Goal: Task Accomplishment & Management: Manage account settings

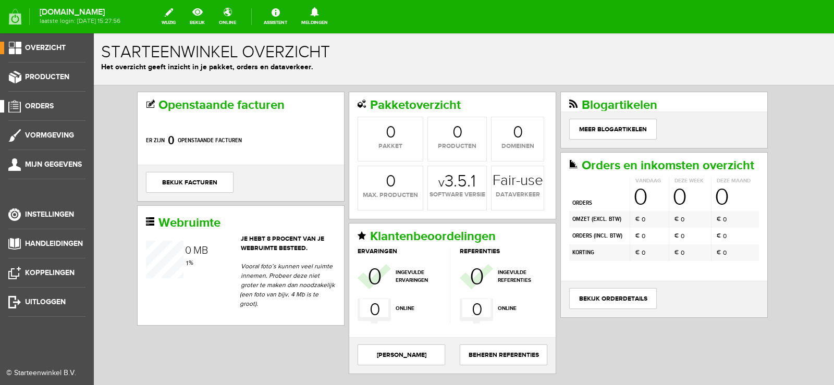
click at [43, 104] on span "Orders" at bounding box center [39, 106] width 29 height 9
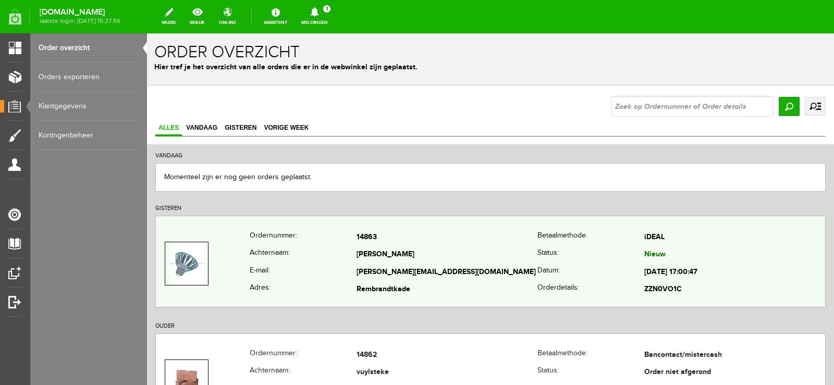
click at [481, 273] on td "[PERSON_NAME][EMAIL_ADDRESS][DOMAIN_NAME]" at bounding box center [447, 273] width 181 height 18
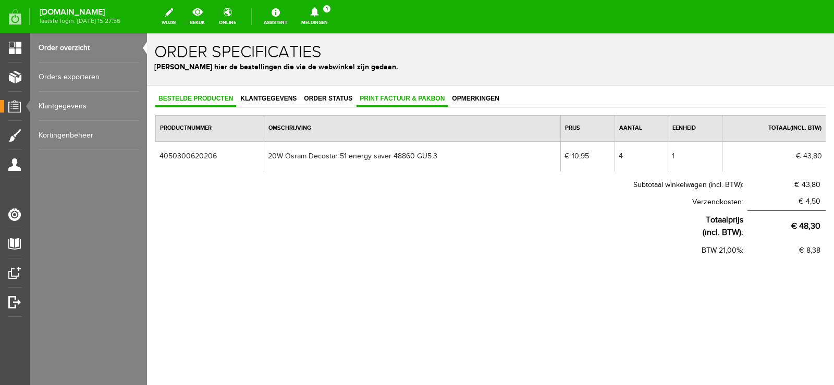
click at [409, 96] on span "Print factuur & pakbon" at bounding box center [402, 98] width 91 height 7
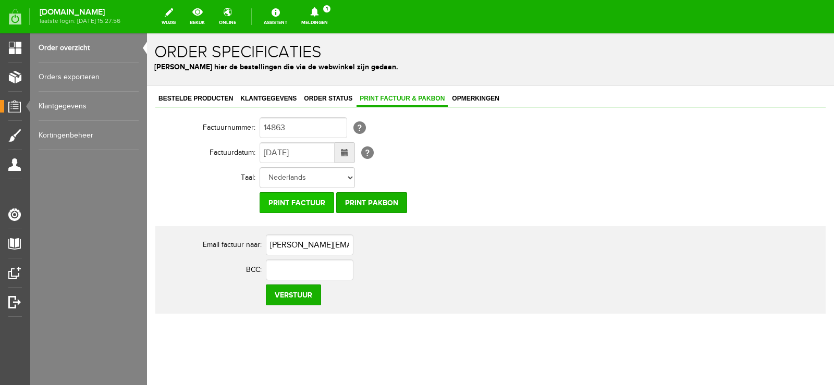
click at [309, 204] on input "Print factuur" at bounding box center [297, 202] width 75 height 21
click at [374, 208] on input "Print pakbon" at bounding box center [371, 202] width 71 height 21
click at [328, 15] on icon at bounding box center [314, 11] width 27 height 9
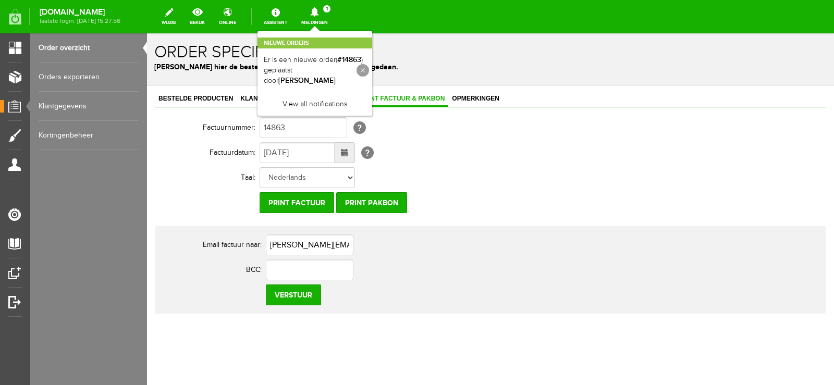
click at [369, 70] on link at bounding box center [363, 70] width 13 height 13
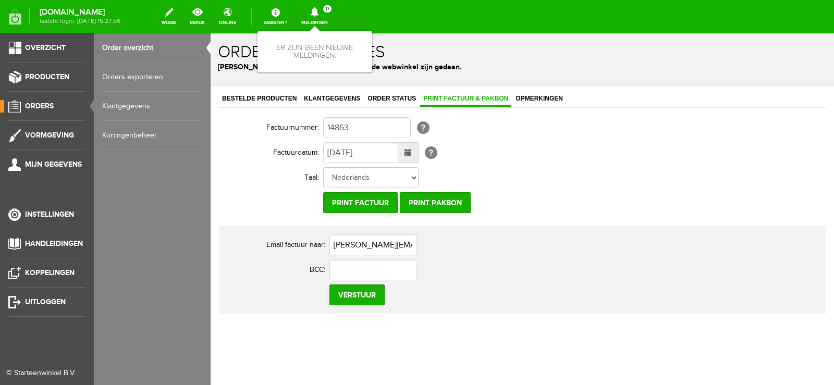
click at [52, 107] on span "Orders" at bounding box center [39, 106] width 29 height 9
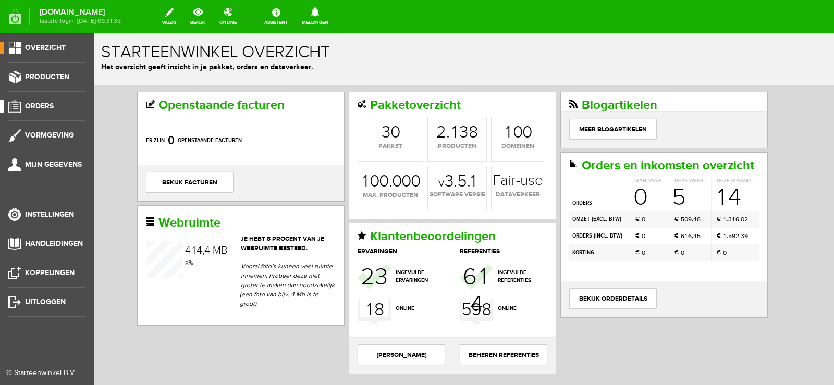
click at [33, 102] on span "Orders" at bounding box center [39, 106] width 29 height 9
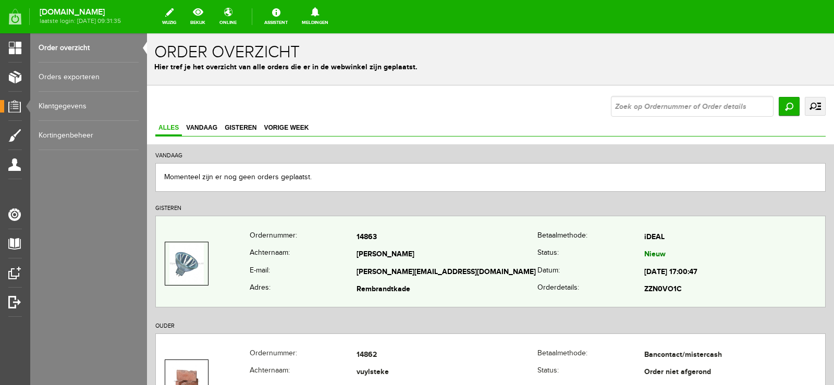
click at [499, 265] on td "[PERSON_NAME][EMAIL_ADDRESS][DOMAIN_NAME]" at bounding box center [447, 273] width 181 height 18
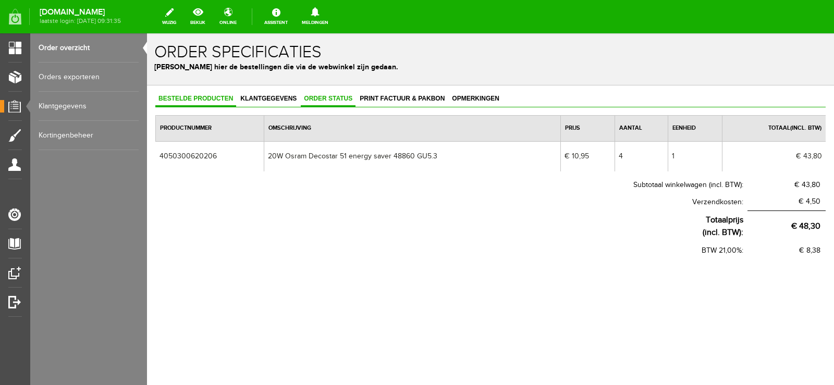
click at [338, 99] on span "Order status" at bounding box center [328, 98] width 55 height 7
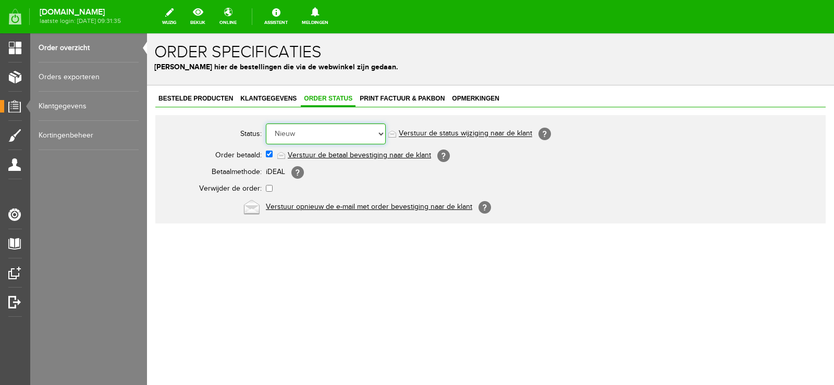
click at [380, 133] on select "Order niet afgerond Nieuw Order in behandeling Wacht op leverancier Wacht op be…" at bounding box center [326, 134] width 120 height 21
select select "14"
click at [266, 124] on select "Order niet afgerond Nieuw Order in behandeling Wacht op leverancier Wacht op be…" at bounding box center [326, 134] width 120 height 21
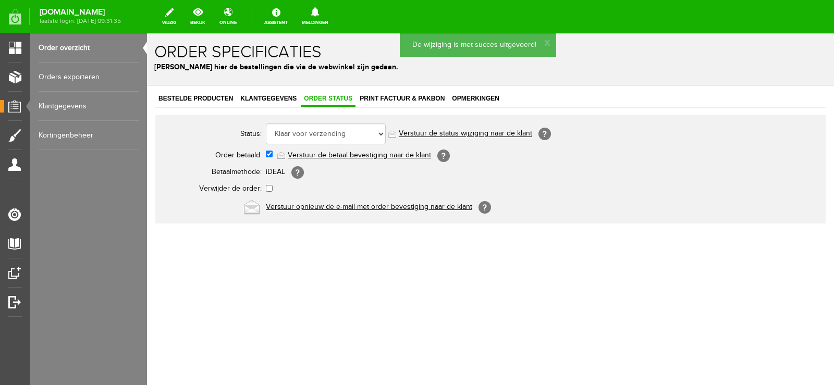
click at [483, 134] on link "Verstuur de status wijziging naar de klant" at bounding box center [465, 134] width 133 height 8
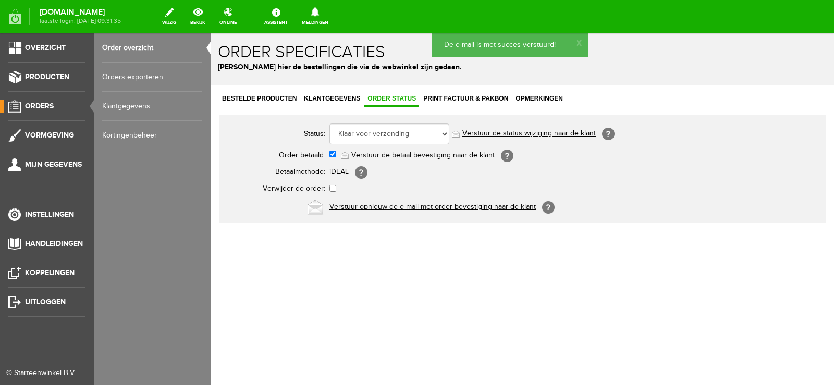
click at [40, 105] on span "Orders" at bounding box center [39, 106] width 29 height 9
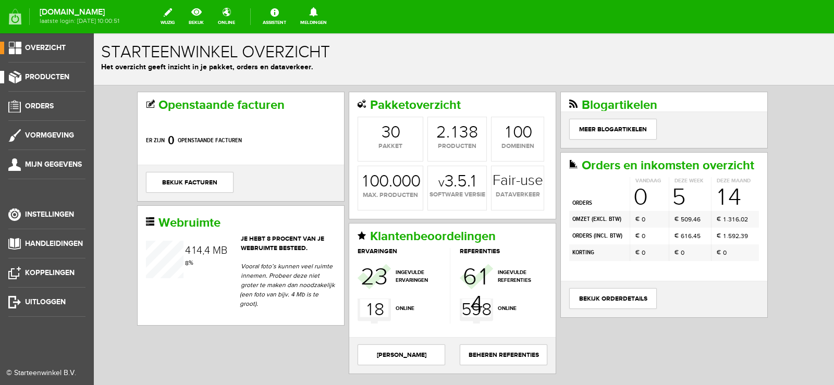
click at [67, 72] on span "Producten" at bounding box center [47, 76] width 44 height 9
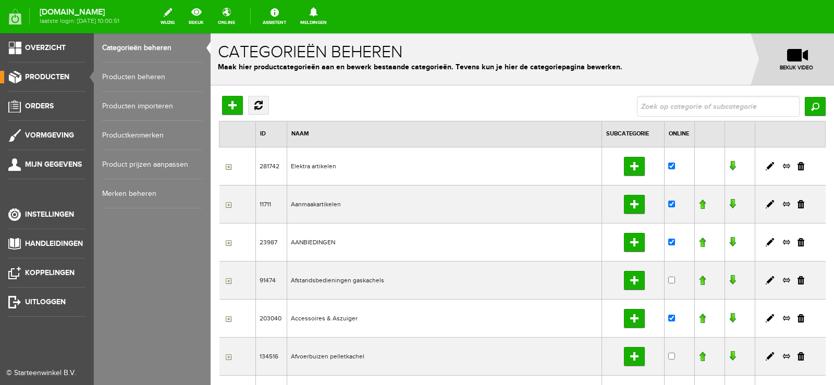
click at [143, 72] on link "Producten beheren" at bounding box center [152, 77] width 100 height 29
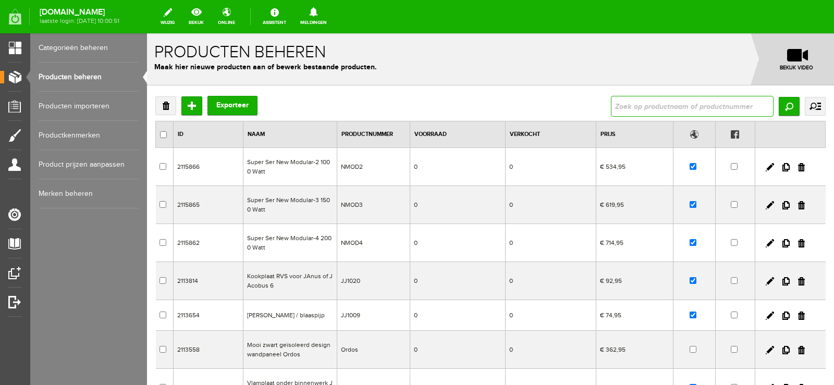
click at [631, 108] on input "text" at bounding box center [692, 106] width 163 height 21
type input "4050300620206"
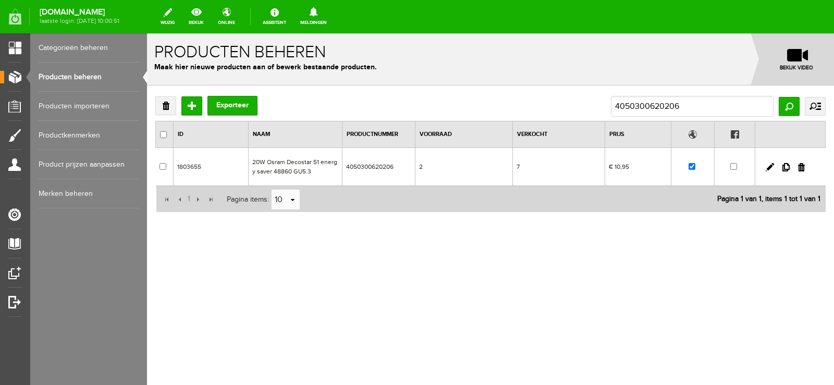
click at [552, 165] on td "7" at bounding box center [559, 167] width 92 height 38
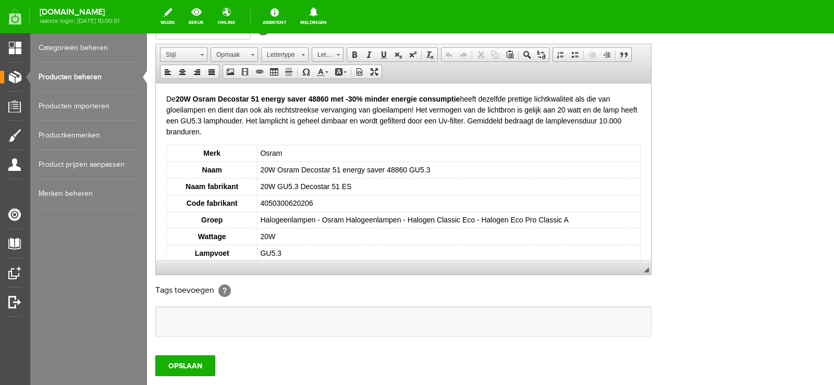
scroll to position [209, 0]
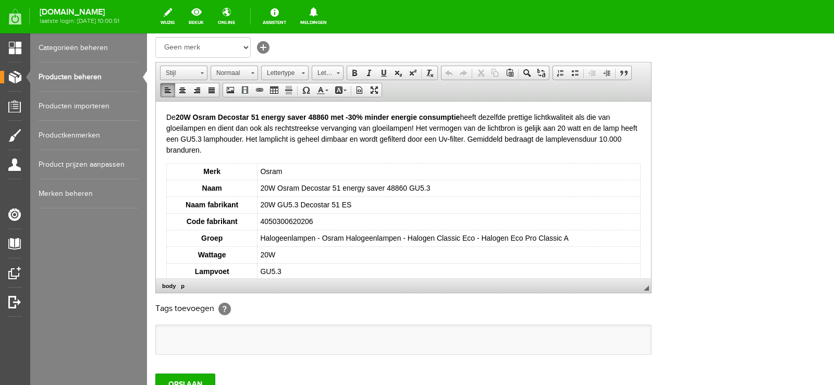
click at [173, 155] on body "De 20W Osram Decostar 51 energy saver 48860 met -30% minder energie consumptie …" at bounding box center [403, 271] width 474 height 319
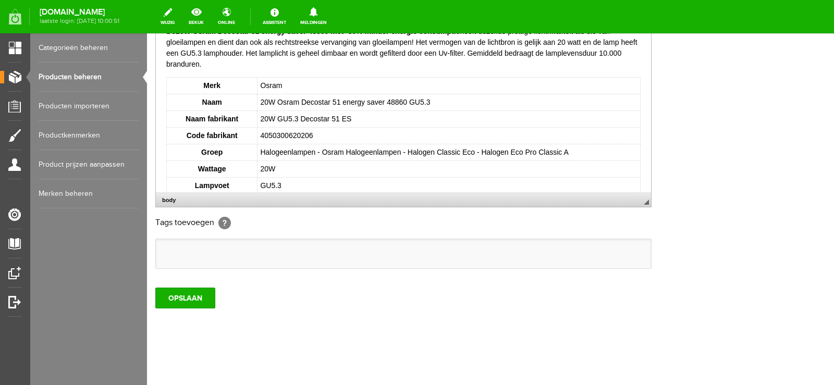
scroll to position [295, 0]
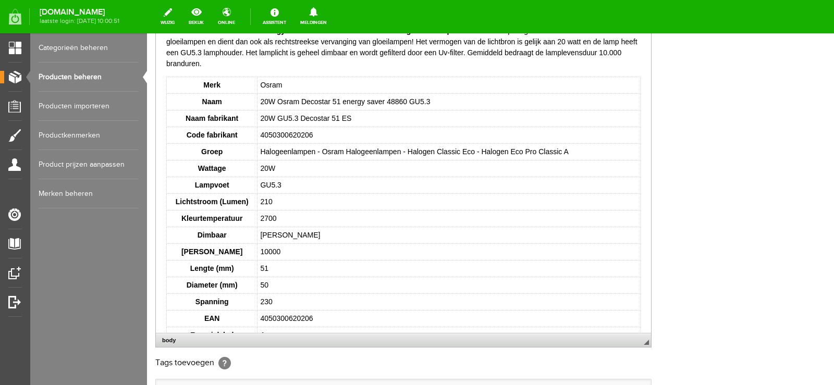
drag, startPoint x: 648, startPoint y: 202, endPoint x: 610, endPoint y: 336, distance: 139.7
click at [611, 341] on span "◢ Elementenpad body" at bounding box center [403, 340] width 495 height 14
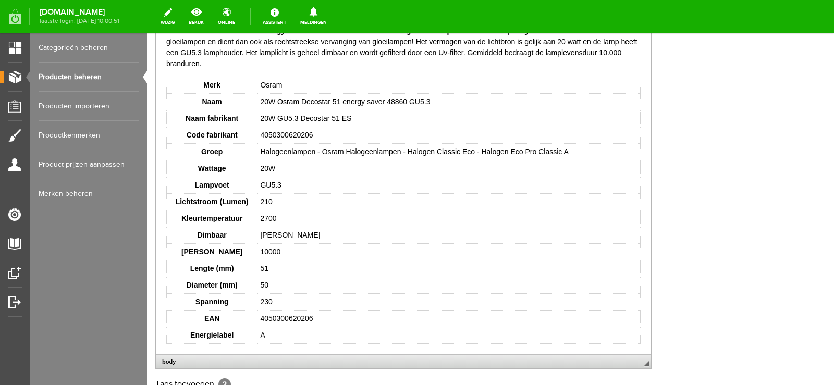
scroll to position [0, 0]
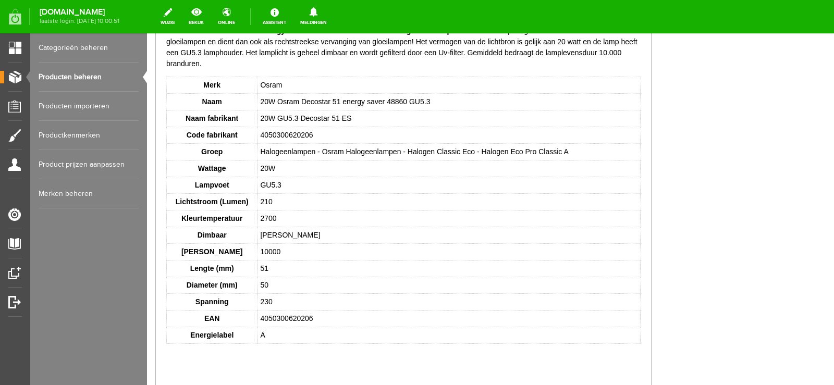
drag, startPoint x: 649, startPoint y: 342, endPoint x: 652, endPoint y: 395, distance: 53.8
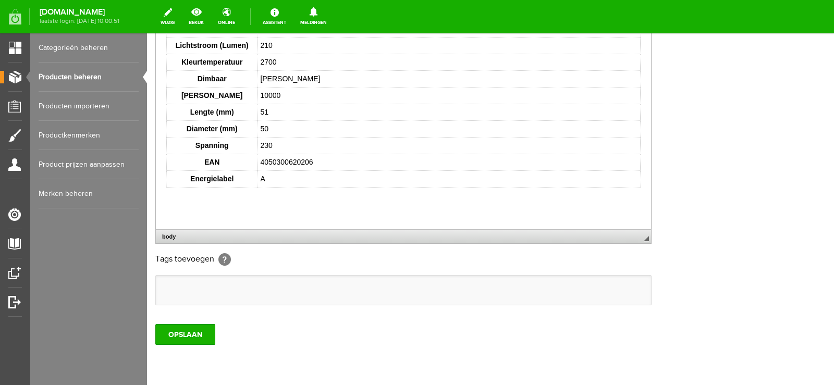
scroll to position [338, 0]
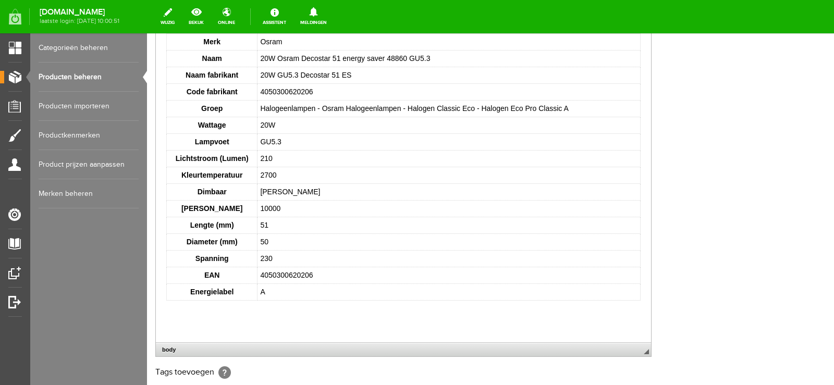
click at [177, 203] on html "De 20W Osram Decostar 51 energy saver 48860 met -30% minder energie consumptie …" at bounding box center [403, 141] width 495 height 339
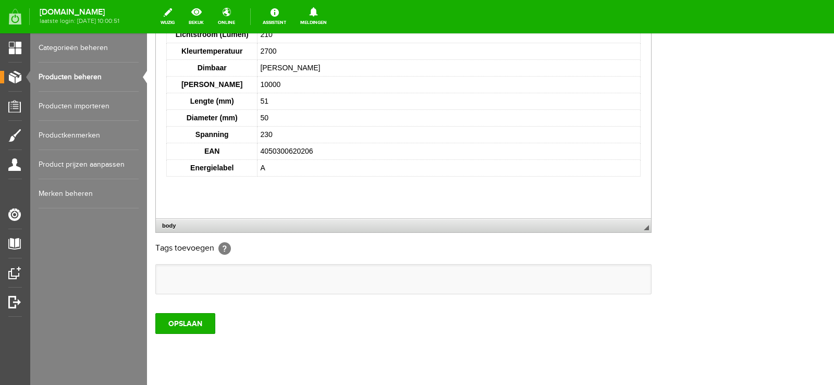
scroll to position [489, 0]
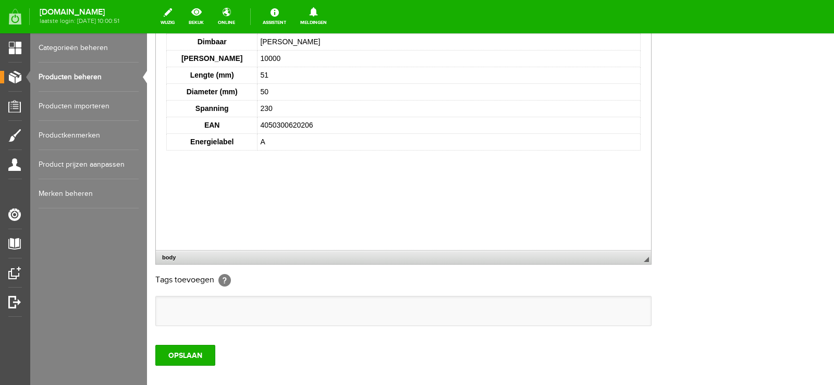
drag, startPoint x: 648, startPoint y: 203, endPoint x: 627, endPoint y: 252, distance: 53.5
click at [631, 259] on span "◢ Elementenpad body" at bounding box center [403, 257] width 495 height 14
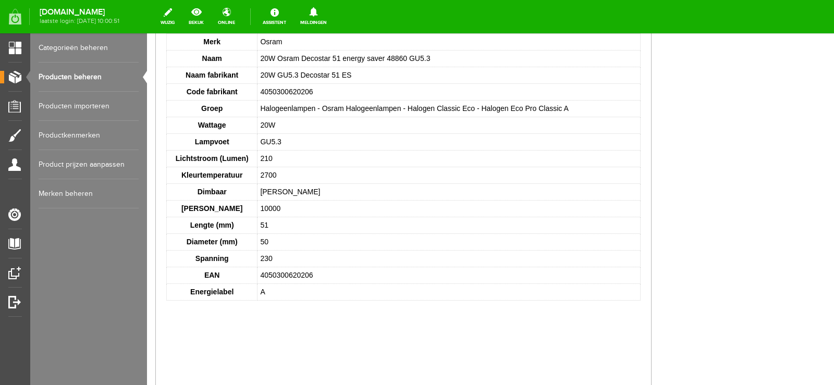
drag, startPoint x: 169, startPoint y: 302, endPoint x: 159, endPoint y: 172, distance: 130.8
click at [159, 172] on html "De 20W Osram Decostar 51 energy saver 48860 met -30% minder energie consumptie …" at bounding box center [403, 141] width 495 height 339
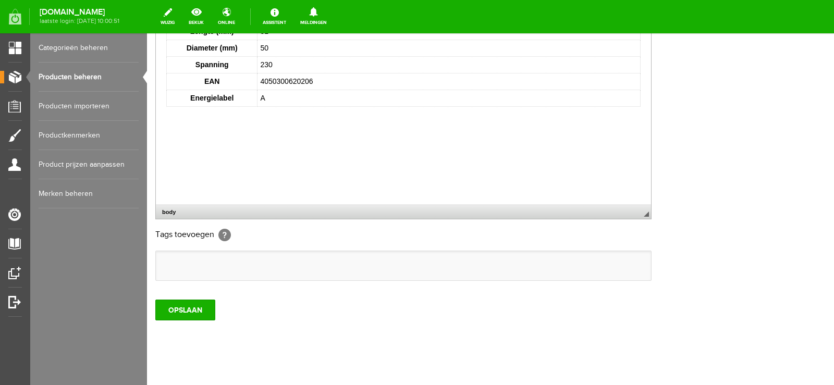
scroll to position [545, 0]
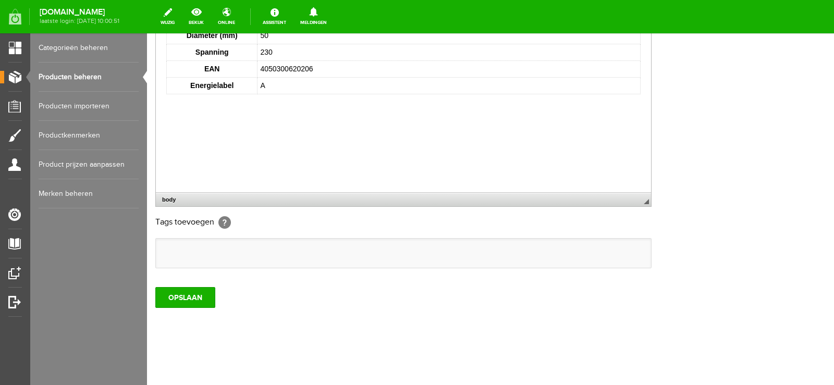
drag, startPoint x: 157, startPoint y: 94, endPoint x: 151, endPoint y: 115, distance: 21.3
drag, startPoint x: 156, startPoint y: 98, endPoint x: 151, endPoint y: 127, distance: 29.6
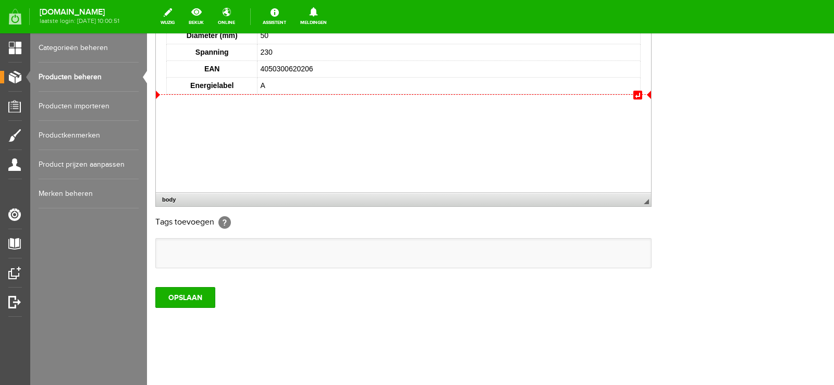
drag, startPoint x: 157, startPoint y: 93, endPoint x: 154, endPoint y: 123, distance: 29.8
click at [175, 94] on span "↵" at bounding box center [403, 94] width 495 height 1
click at [174, 94] on span "↵" at bounding box center [403, 94] width 495 height 1
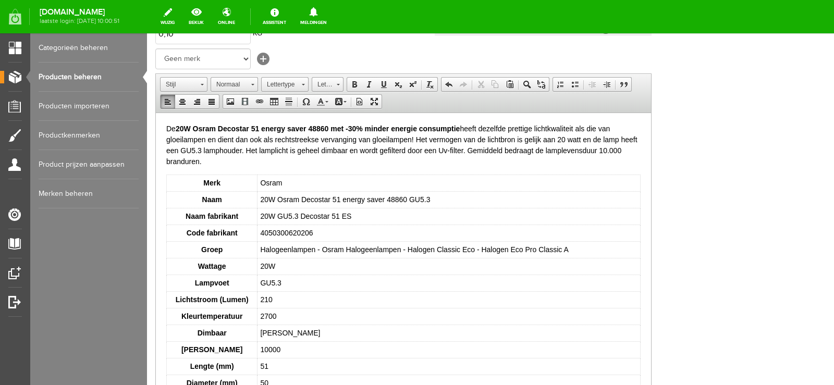
scroll to position [180, 0]
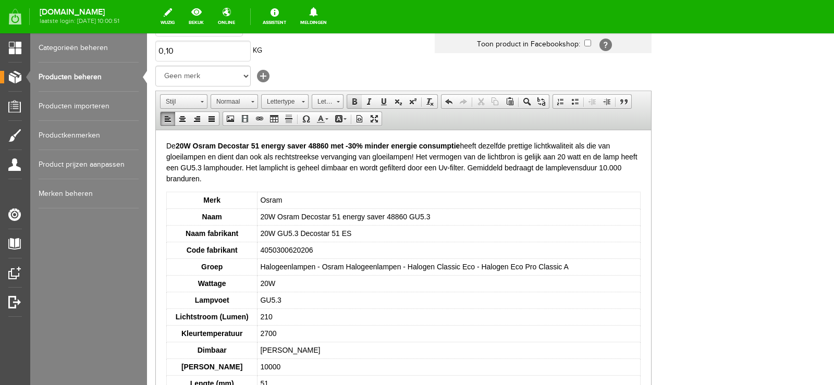
click at [355, 102] on span at bounding box center [354, 102] width 8 height 8
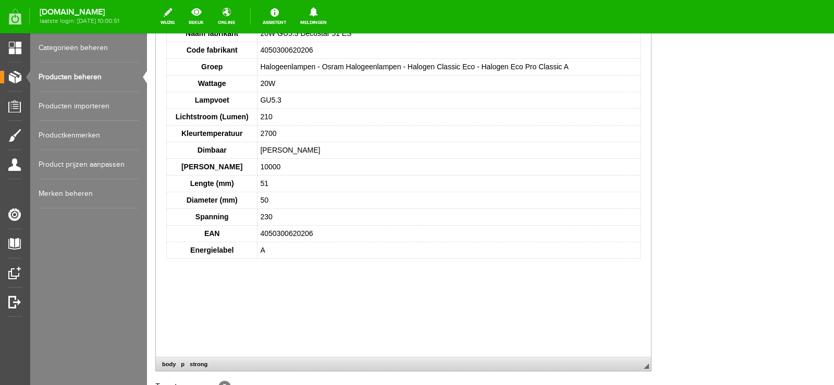
scroll to position [388, 0]
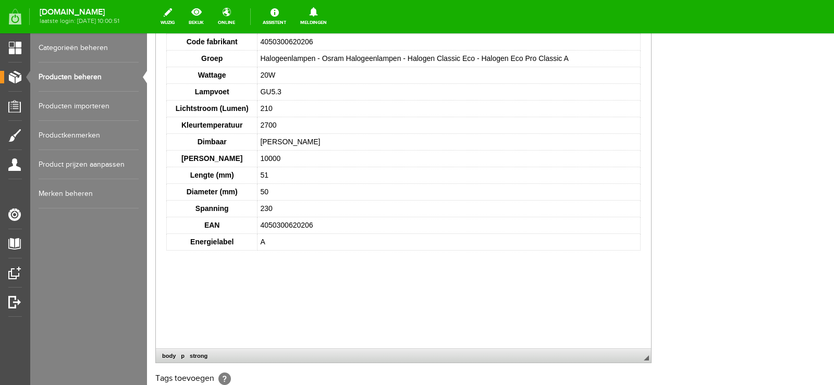
click at [171, 265] on p "​" at bounding box center [403, 263] width 474 height 11
click at [163, 262] on html "De 20W Osram Decostar 51 energy saver 48860 met -30% minder energie consumptie …" at bounding box center [403, 101] width 495 height 358
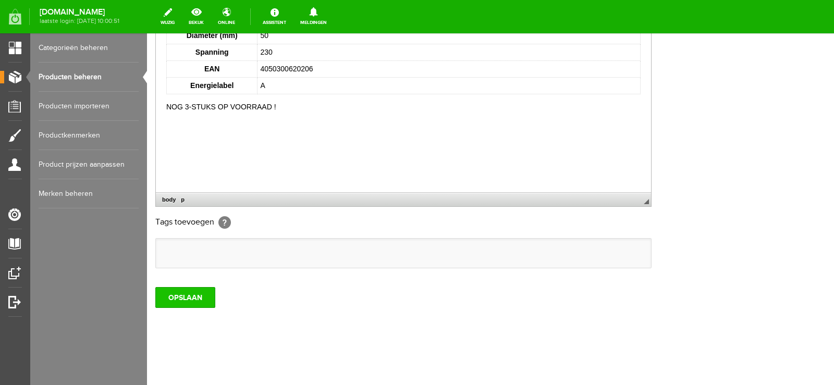
click at [185, 296] on input "OPSLAAN" at bounding box center [185, 297] width 60 height 21
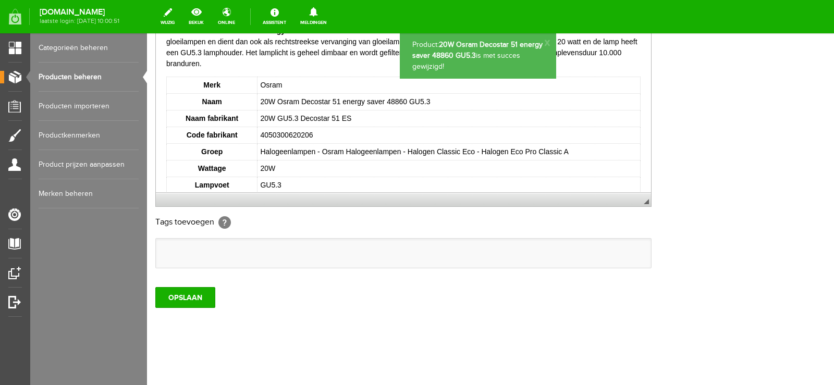
scroll to position [0, 0]
click at [177, 296] on input "OPSLAAN" at bounding box center [185, 297] width 60 height 21
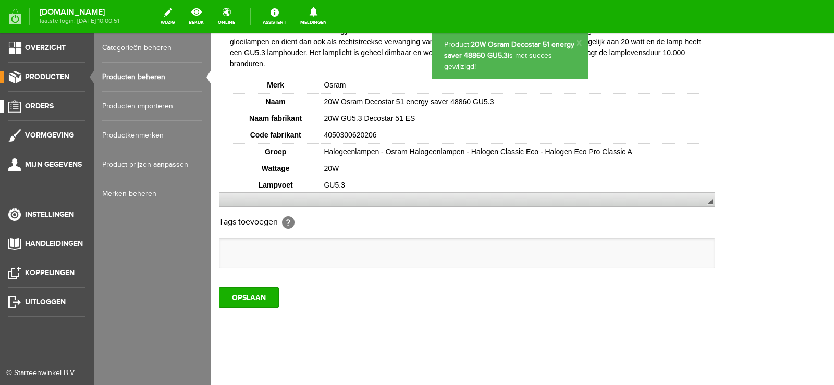
click at [46, 101] on link "Orders" at bounding box center [43, 106] width 86 height 13
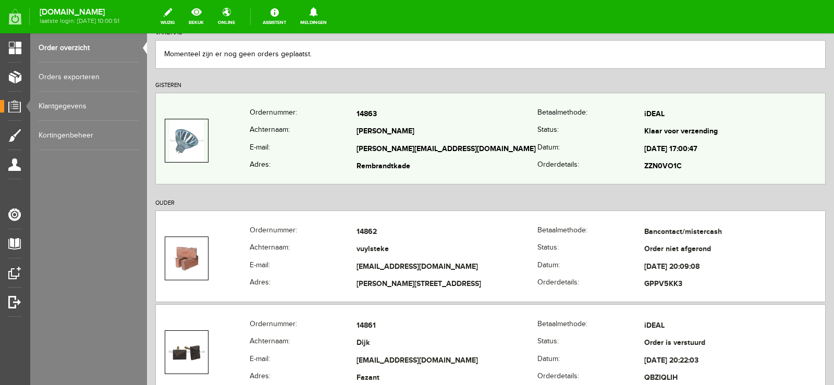
scroll to position [52, 0]
